Goal: Transaction & Acquisition: Purchase product/service

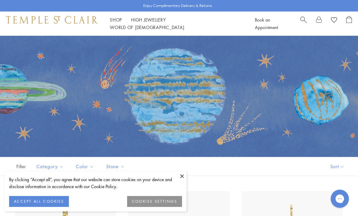
click at [183, 176] on button at bounding box center [181, 176] width 9 height 9
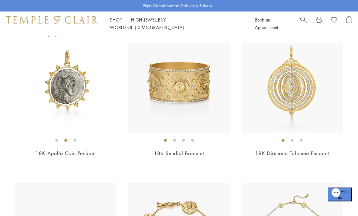
scroll to position [149, 0]
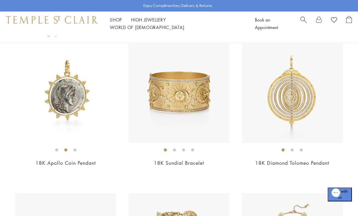
click at [66, 105] on img at bounding box center [65, 92] width 101 height 101
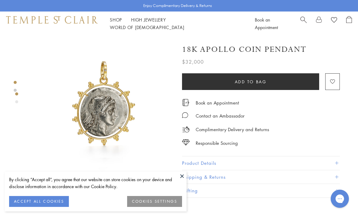
click at [180, 178] on button at bounding box center [181, 176] width 9 height 9
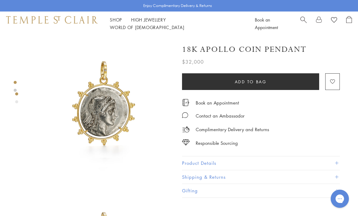
click at [119, 29] on div "Shop Shop Categories Amulets Pendants & Charms Lockets Chains & Leather Cords E…" at bounding box center [179, 24] width 358 height 24
click at [110, 30] on div "Shop Shop Categories Amulets Pendants & Charms Lockets Chains & Leather Cords E…" at bounding box center [179, 24] width 358 height 24
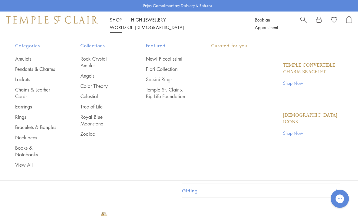
click at [114, 23] on link "Shop Shop" at bounding box center [116, 20] width 12 height 6
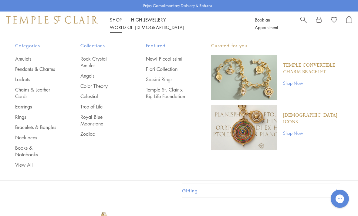
click at [16, 120] on link "Rings" at bounding box center [35, 117] width 41 height 7
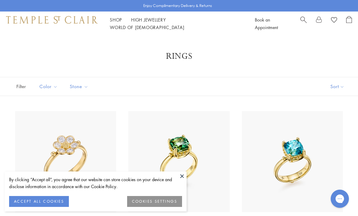
click at [180, 176] on button at bounding box center [181, 176] width 9 height 9
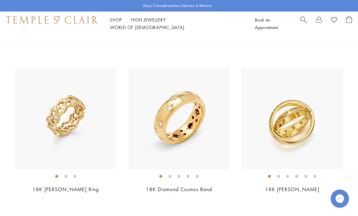
scroll to position [1705, 0]
click at [43, 127] on img at bounding box center [65, 119] width 101 height 101
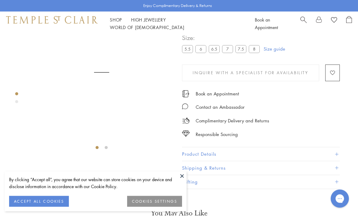
scroll to position [36, 0]
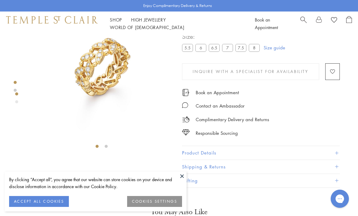
click at [182, 176] on button at bounding box center [181, 176] width 9 height 9
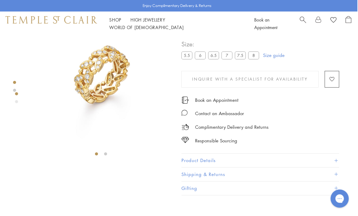
scroll to position [28, 1]
click at [187, 160] on button "Product Details" at bounding box center [260, 161] width 158 height 14
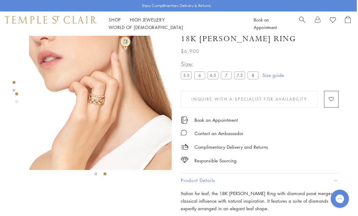
scroll to position [10, 1]
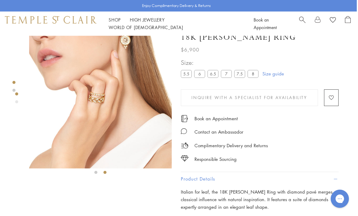
click at [98, 102] on img at bounding box center [100, 97] width 143 height 143
